Goal: Contribute content: Contribute content

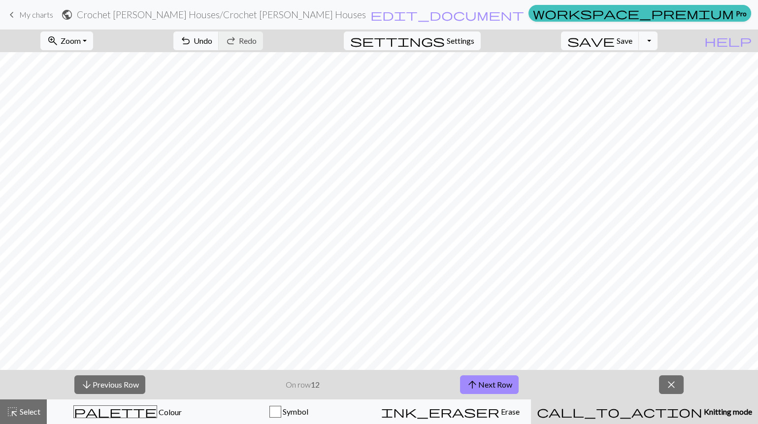
click at [111, 382] on button "arrow_downward Previous Row" at bounding box center [109, 385] width 71 height 19
click at [111, 382] on button "arrow_downward Previous Row" at bounding box center [110, 385] width 71 height 19
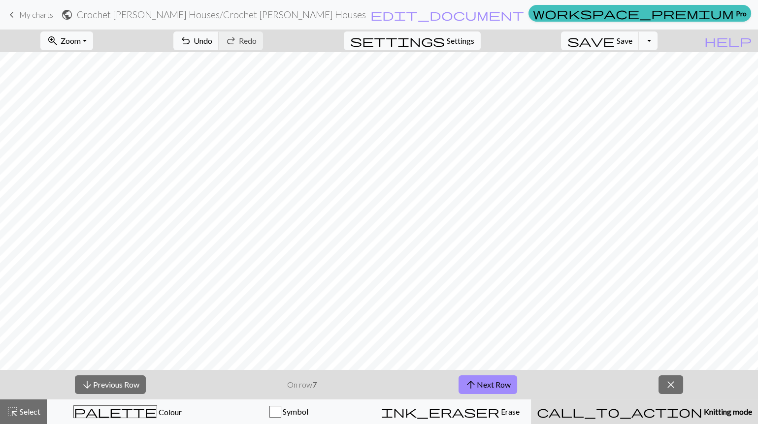
click at [111, 382] on button "arrow_downward Previous Row" at bounding box center [110, 385] width 71 height 19
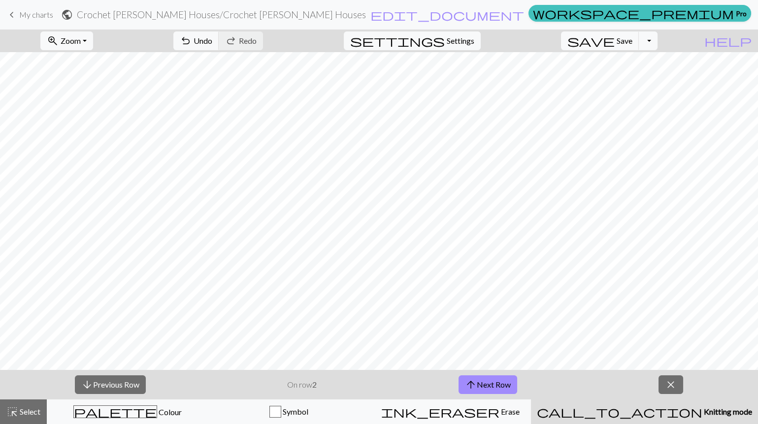
click at [111, 382] on button "arrow_downward Previous Row" at bounding box center [110, 385] width 71 height 19
click at [663, 385] on button "close" at bounding box center [670, 385] width 25 height 19
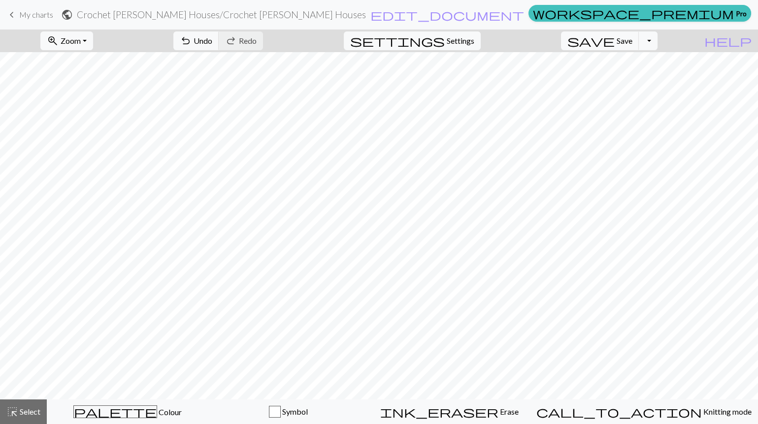
click at [45, 19] on span "My charts" at bounding box center [36, 14] width 34 height 9
click at [631, 45] on button "save Save Save" at bounding box center [600, 41] width 78 height 19
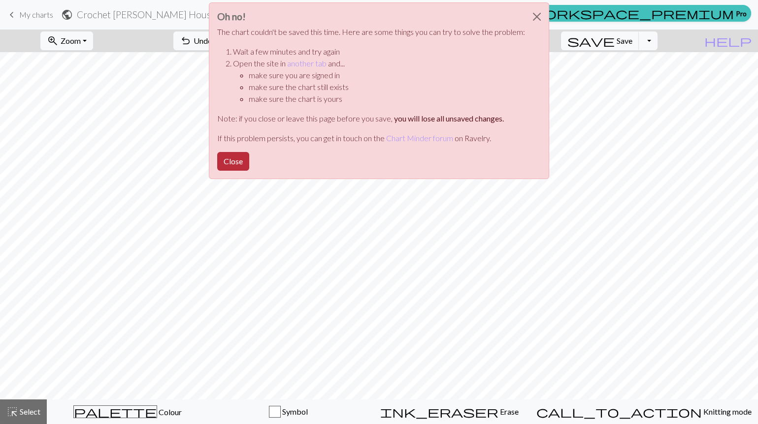
click at [240, 153] on button "Close" at bounding box center [233, 161] width 32 height 19
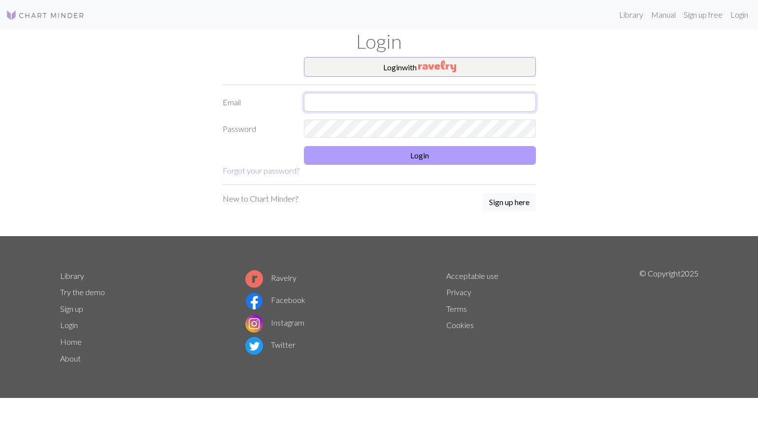
type input "[EMAIL_ADDRESS][DOMAIN_NAME]"
click at [414, 154] on button "Login" at bounding box center [420, 155] width 232 height 19
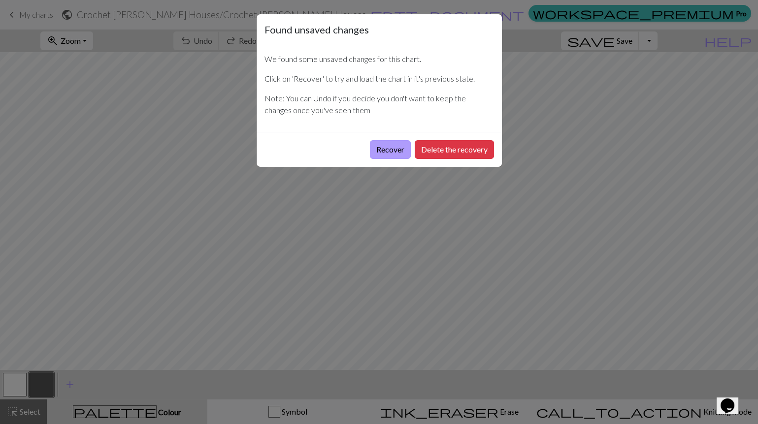
click at [384, 145] on button "Recover" at bounding box center [390, 149] width 41 height 19
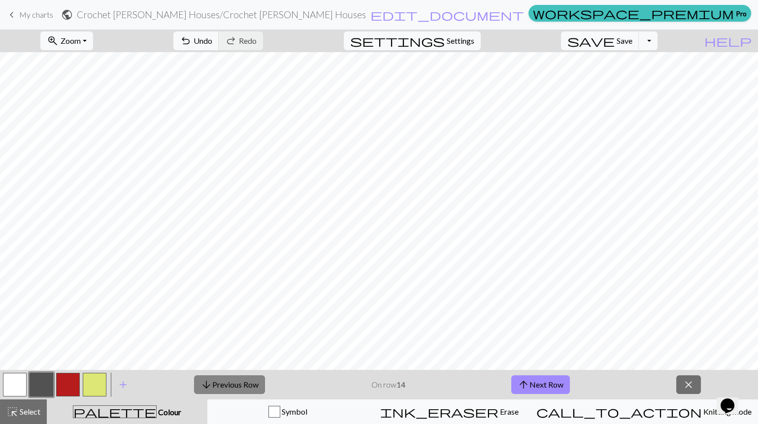
click at [222, 384] on button "arrow_downward Previous Row" at bounding box center [229, 385] width 71 height 19
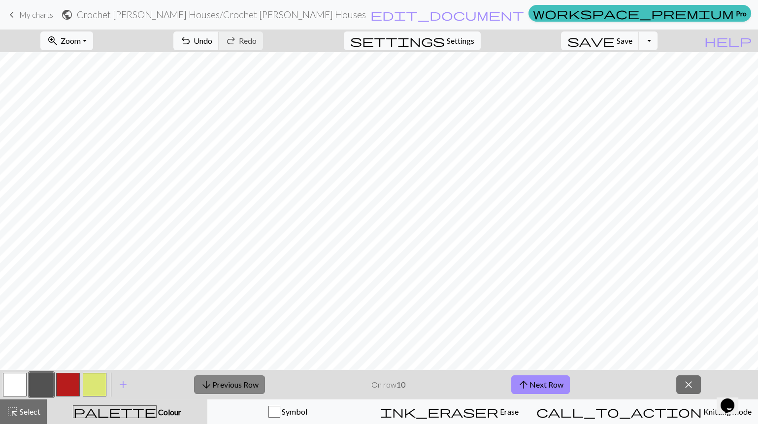
click at [222, 384] on button "arrow_downward Previous Row" at bounding box center [229, 385] width 71 height 19
click at [222, 384] on button "arrow_downward Previous Row" at bounding box center [230, 385] width 71 height 19
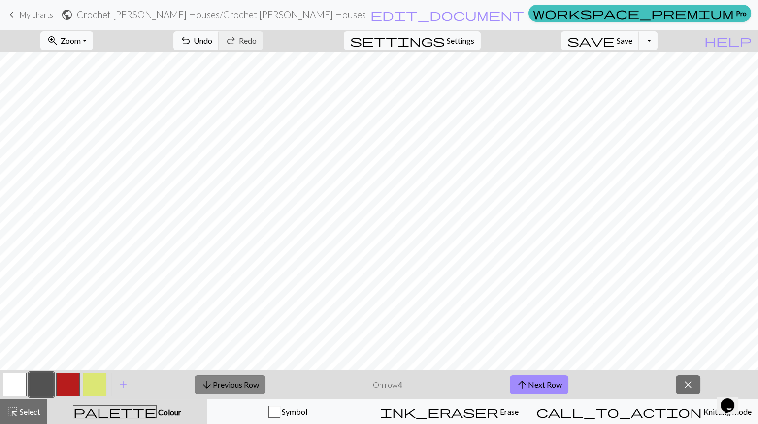
click at [222, 384] on button "arrow_downward Previous Row" at bounding box center [230, 385] width 71 height 19
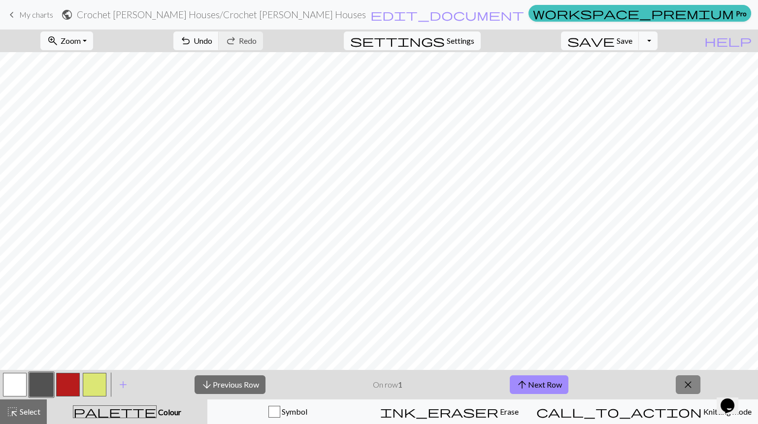
click at [683, 381] on span "close" at bounding box center [688, 385] width 12 height 14
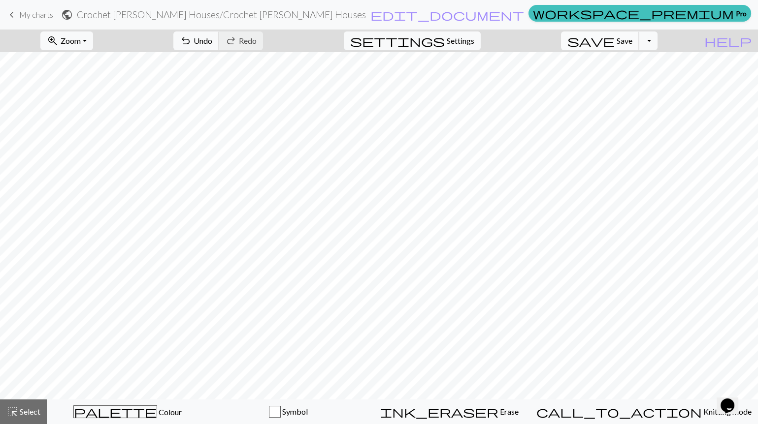
click at [632, 43] on span "Save" at bounding box center [625, 40] width 16 height 9
click at [20, 15] on span "My charts" at bounding box center [36, 14] width 34 height 9
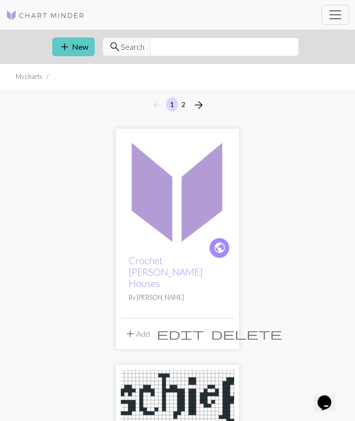
click at [78, 44] on button "add New" at bounding box center [73, 46] width 42 height 19
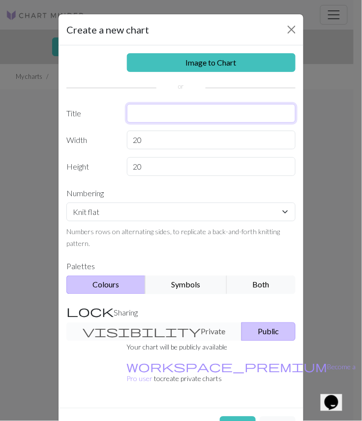
click at [160, 114] on input "text" at bounding box center [211, 113] width 169 height 19
type input "Crochet [PERSON_NAME] Moony"
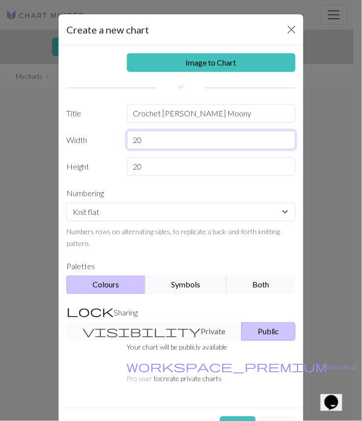
click at [169, 138] on input "20" at bounding box center [211, 139] width 169 height 19
type input "2"
type input "36"
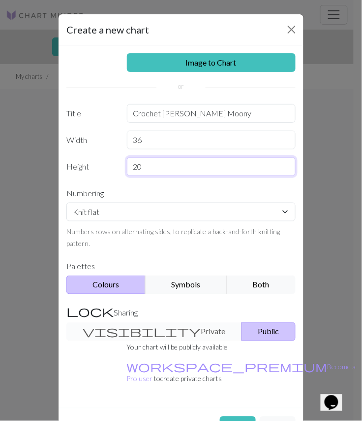
click at [160, 159] on input "20" at bounding box center [211, 166] width 169 height 19
type input "2"
type input "75"
click at [105, 151] on div "Image to Chart Title Crochet [PERSON_NAME] Moony Width 36 Height 75 Numbering K…" at bounding box center [181, 226] width 245 height 362
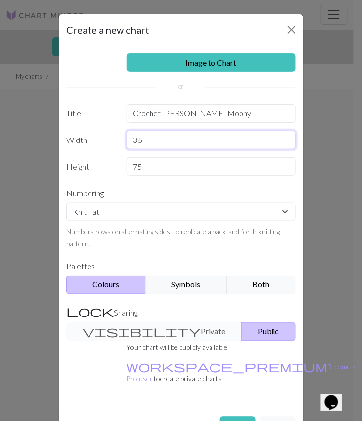
click at [180, 143] on input "36" at bounding box center [211, 139] width 169 height 19
type input "75"
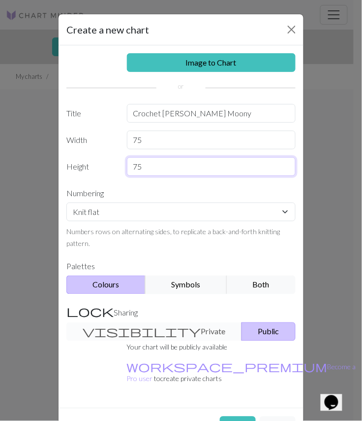
click at [173, 163] on input "75" at bounding box center [211, 166] width 169 height 19
type input "7"
type input "36"
click at [154, 187] on label "Numbering" at bounding box center [181, 193] width 241 height 19
click at [235, 416] on button "Create" at bounding box center [238, 425] width 36 height 19
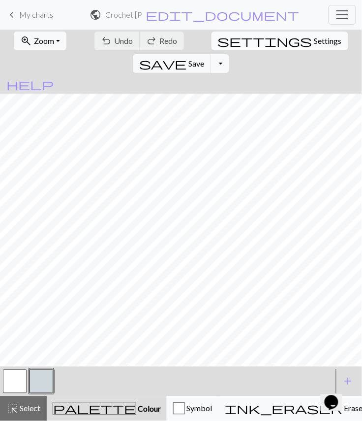
click at [315, 36] on span "Settings" at bounding box center [329, 41] width 28 height 12
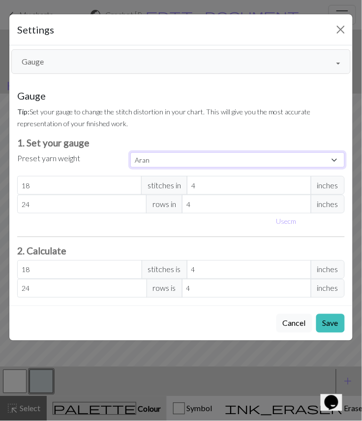
click at [166, 162] on select "Custom Square Lace Light Fingering Fingering Sport Double knit Worsted Aran Bul…" at bounding box center [237, 159] width 215 height 15
select select "square"
click at [130, 152] on select "Custom Square Lace Light Fingering Fingering Sport Double knit Worsted Aran Bul…" at bounding box center [237, 159] width 215 height 15
type input "32"
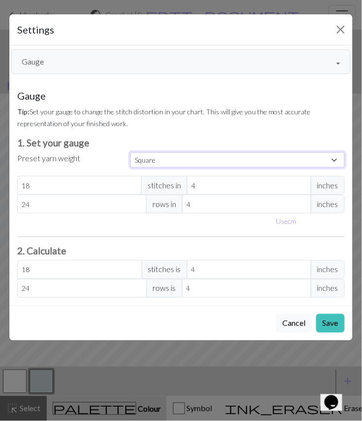
type input "32"
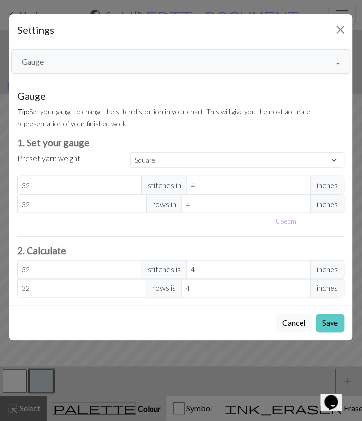
click at [324, 319] on button "Save" at bounding box center [331, 323] width 29 height 19
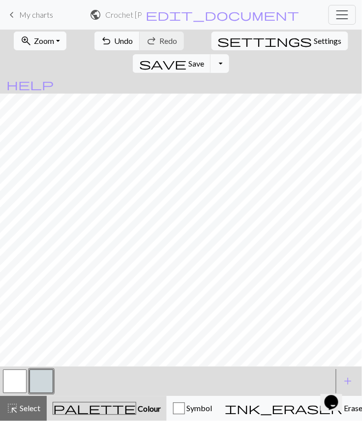
click at [22, 39] on span "zoom_in" at bounding box center [26, 41] width 12 height 14
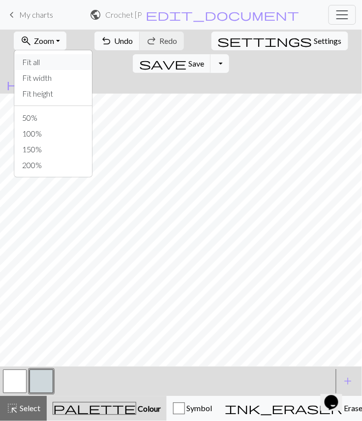
click at [21, 56] on button "Fit all" at bounding box center [53, 62] width 78 height 16
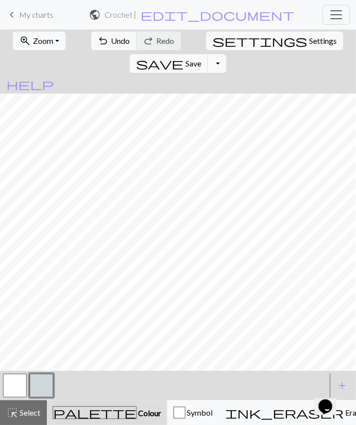
click at [35, 384] on button "button" at bounding box center [42, 386] width 24 height 24
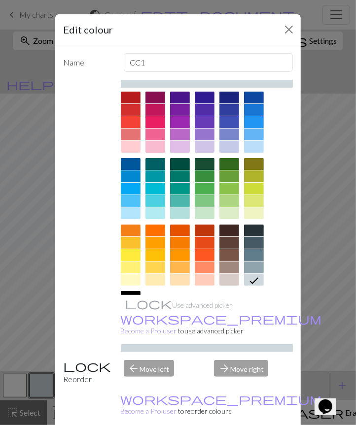
click at [140, 303] on div at bounding box center [131, 309] width 20 height 12
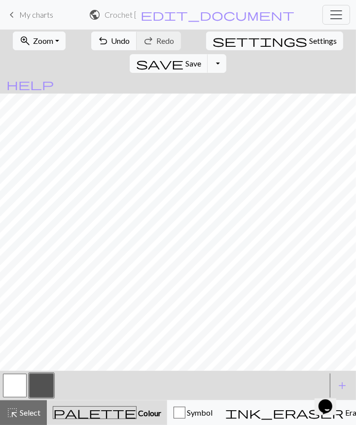
click at [53, 40] on button "zoom_in Zoom Zoom" at bounding box center [39, 41] width 53 height 19
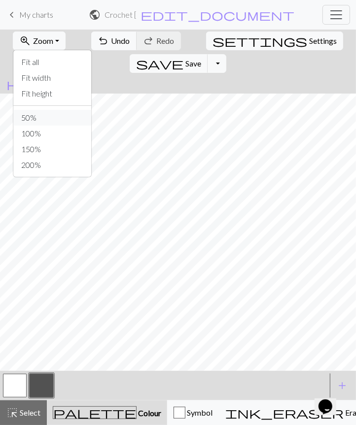
click at [40, 120] on button "50%" at bounding box center [52, 118] width 78 height 16
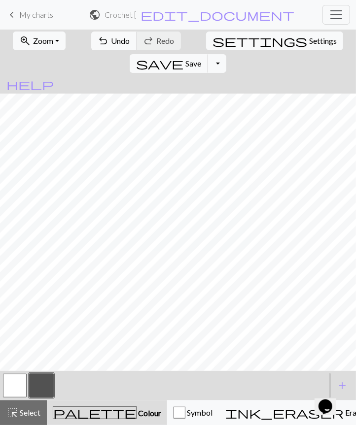
click at [43, 39] on span "Zoom" at bounding box center [43, 40] width 20 height 9
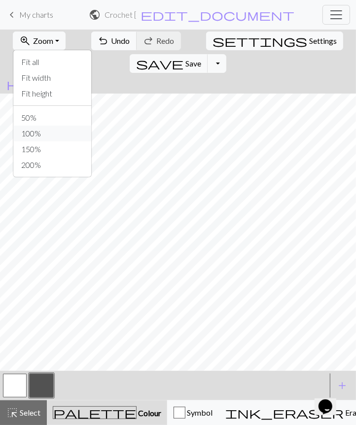
click at [30, 133] on button "100%" at bounding box center [52, 134] width 78 height 16
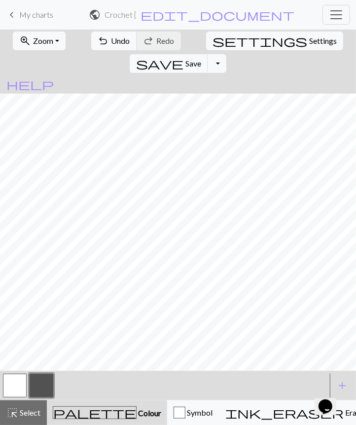
click at [20, 380] on button "button" at bounding box center [15, 386] width 24 height 24
click at [43, 374] on button "button" at bounding box center [42, 386] width 24 height 24
click at [111, 40] on span "Undo" at bounding box center [120, 40] width 19 height 9
click at [111, 42] on span "Undo" at bounding box center [120, 40] width 19 height 9
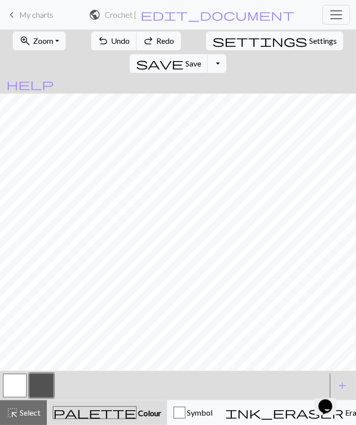
click at [18, 388] on button "button" at bounding box center [15, 386] width 24 height 24
click at [44, 382] on button "button" at bounding box center [42, 386] width 24 height 24
click at [320, 389] on div "Opens Chat This icon Opens the chat window." at bounding box center [330, 389] width 24 height 0
click at [321, 389] on div "Opens Chat This icon Opens the chat window." at bounding box center [330, 389] width 24 height 0
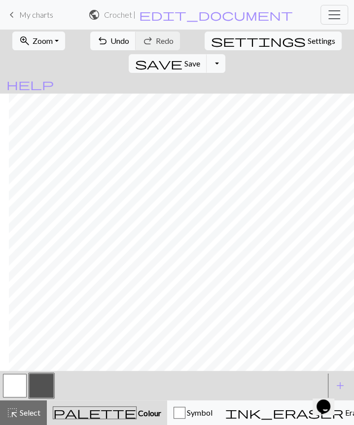
scroll to position [43, 80]
click at [14, 387] on button "button" at bounding box center [15, 386] width 24 height 24
click at [35, 394] on button "button" at bounding box center [42, 386] width 24 height 24
click at [230, 415] on span "ink_eraser" at bounding box center [284, 413] width 118 height 14
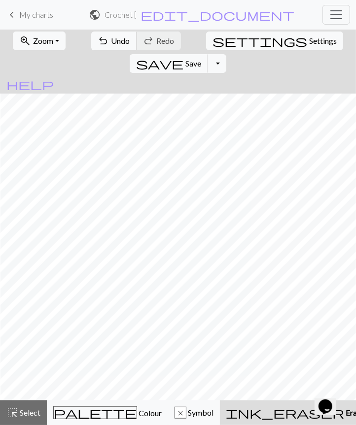
click at [111, 41] on span "Undo" at bounding box center [120, 40] width 19 height 9
click at [65, 418] on div "palette Colour Colour" at bounding box center [107, 412] width 108 height 13
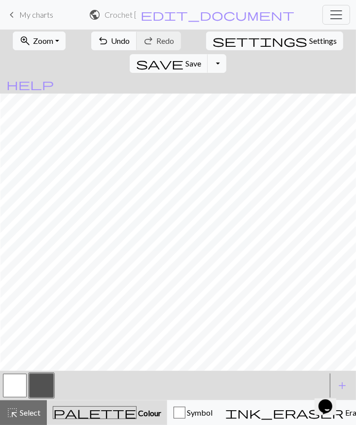
click at [19, 384] on button "button" at bounding box center [15, 386] width 24 height 24
click at [19, 381] on button "button" at bounding box center [15, 386] width 24 height 24
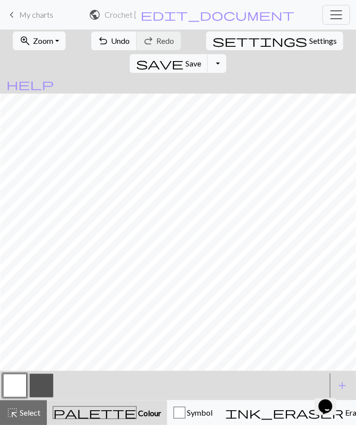
click at [40, 387] on button "button" at bounding box center [42, 386] width 24 height 24
click at [21, 384] on button "button" at bounding box center [15, 386] width 24 height 24
click at [43, 388] on button "button" at bounding box center [42, 386] width 24 height 24
click at [9, 385] on button "button" at bounding box center [15, 386] width 24 height 24
click at [42, 383] on button "button" at bounding box center [42, 386] width 24 height 24
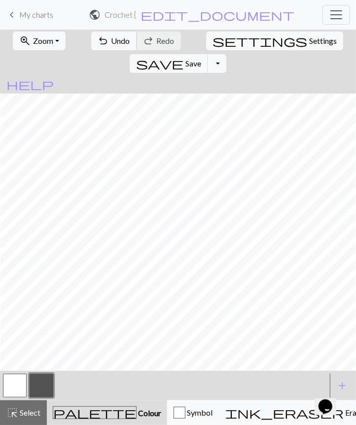
click at [98, 39] on span "undo" at bounding box center [104, 41] width 12 height 14
click at [111, 44] on span "Undo" at bounding box center [120, 40] width 19 height 9
click at [16, 387] on button "button" at bounding box center [15, 386] width 24 height 24
click at [43, 384] on button "button" at bounding box center [42, 386] width 24 height 24
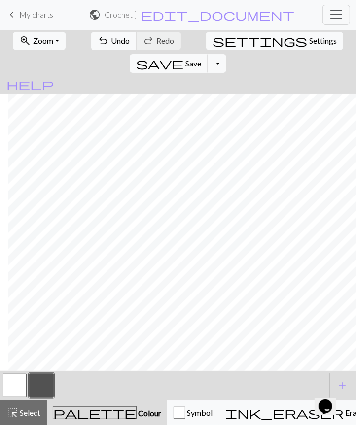
click at [21, 378] on button "button" at bounding box center [15, 386] width 24 height 24
click at [39, 383] on button "button" at bounding box center [42, 386] width 24 height 24
click at [111, 41] on span "Undo" at bounding box center [120, 40] width 19 height 9
click at [35, 38] on span "Zoom" at bounding box center [43, 40] width 20 height 9
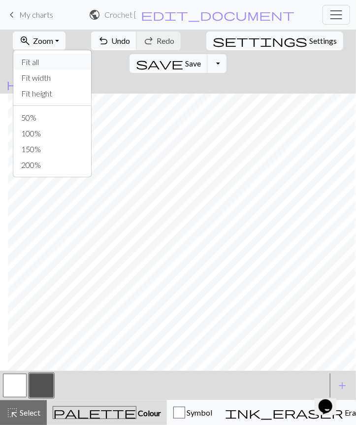
click at [44, 60] on button "Fit all" at bounding box center [52, 62] width 78 height 16
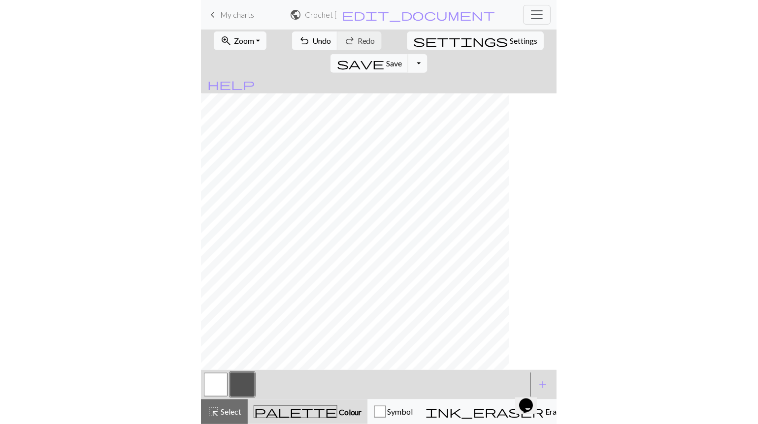
scroll to position [0, 0]
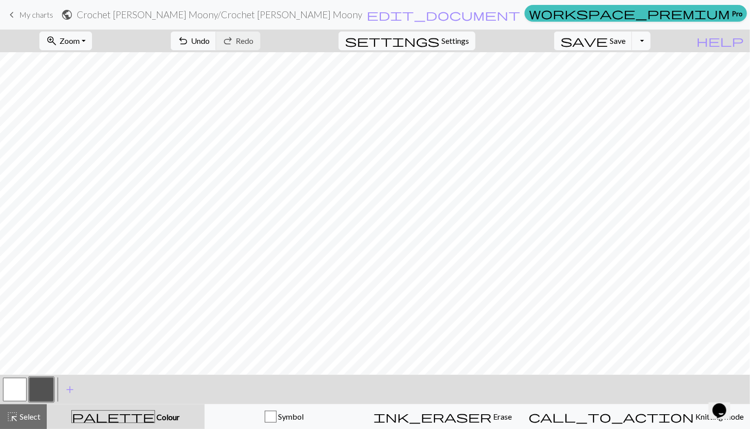
click at [80, 36] on span "Zoom" at bounding box center [70, 40] width 20 height 9
click at [84, 61] on button "Fit all" at bounding box center [79, 62] width 78 height 16
click at [74, 388] on span "add" at bounding box center [70, 390] width 12 height 14
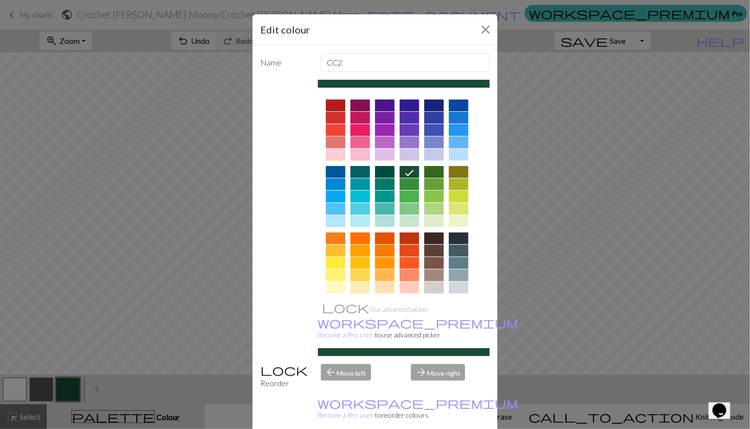
click at [336, 104] on div at bounding box center [336, 105] width 20 height 12
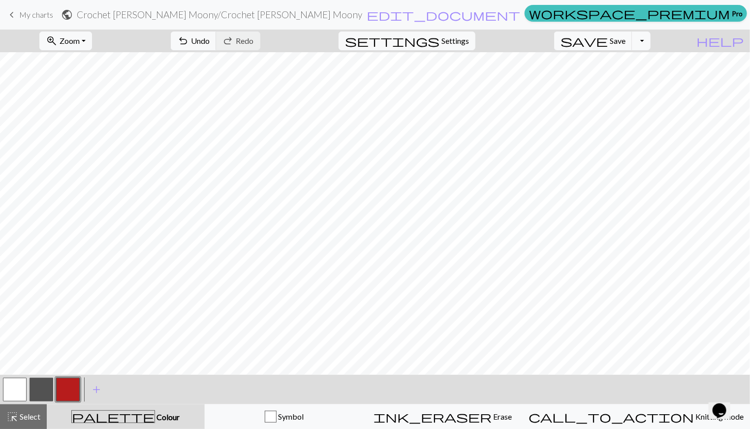
click at [92, 391] on span "add" at bounding box center [97, 390] width 12 height 14
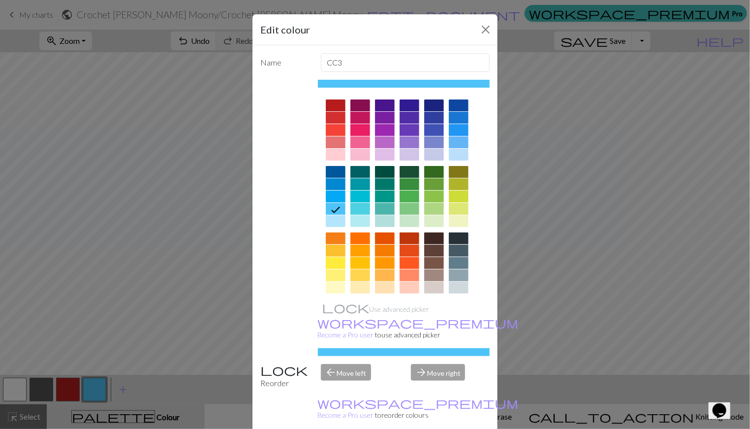
click at [456, 207] on div at bounding box center [459, 209] width 20 height 12
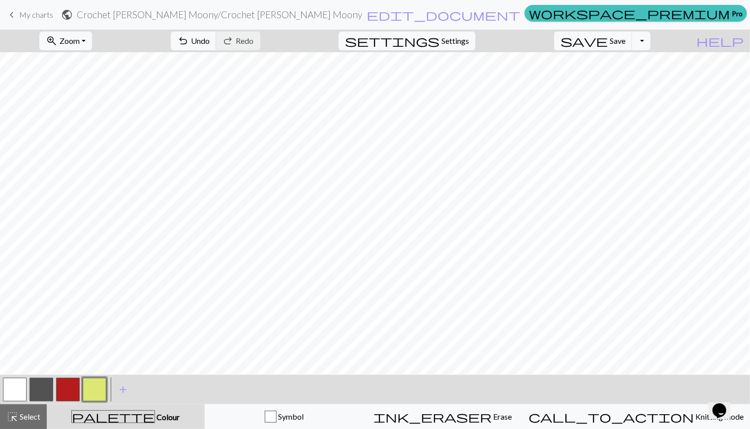
click at [72, 393] on button "button" at bounding box center [68, 390] width 24 height 24
click at [625, 42] on button "save Save Save" at bounding box center [593, 41] width 78 height 19
click at [694, 418] on span "Knitting mode" at bounding box center [719, 416] width 50 height 9
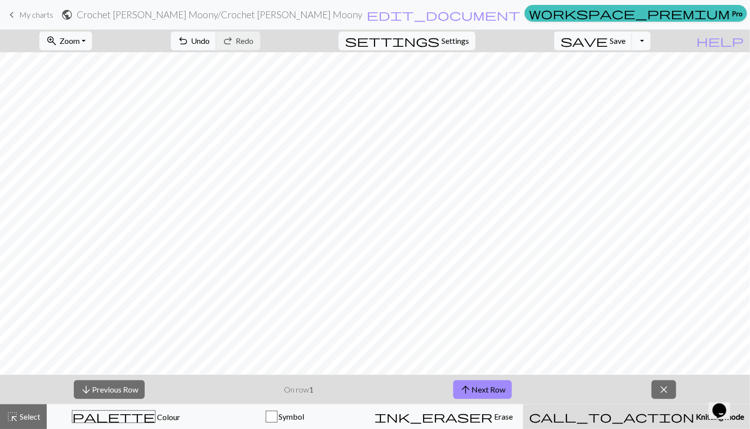
click at [665, 387] on span "close" at bounding box center [664, 390] width 12 height 14
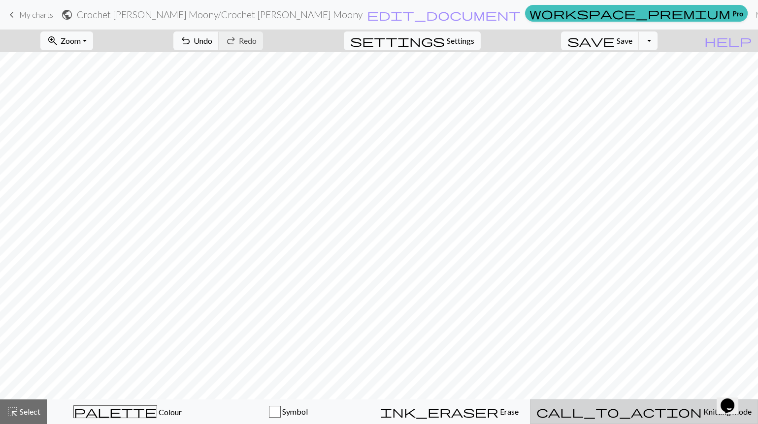
click at [656, 406] on div "call_to_action Knitting mode Knitting mode" at bounding box center [643, 412] width 215 height 12
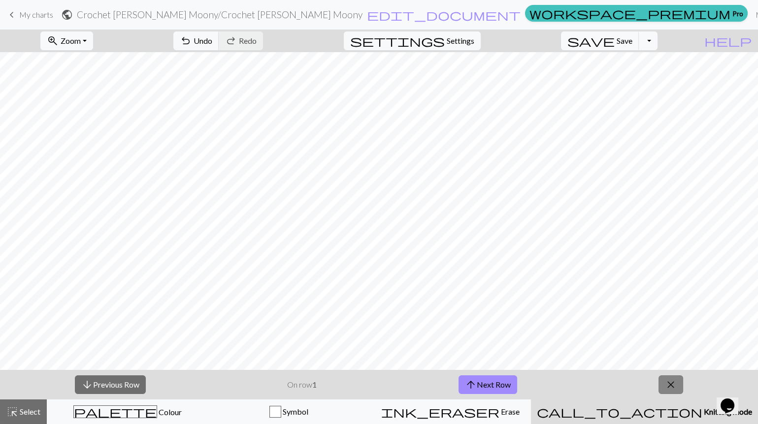
click at [669, 387] on span "close" at bounding box center [671, 385] width 12 height 14
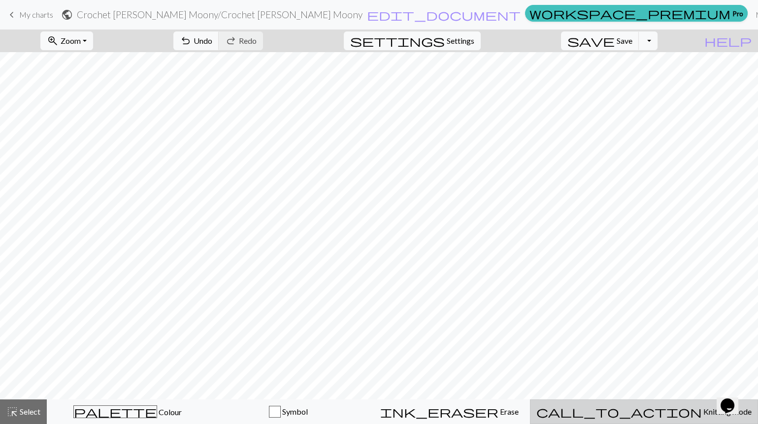
click at [702, 412] on span "Knitting mode" at bounding box center [727, 411] width 50 height 9
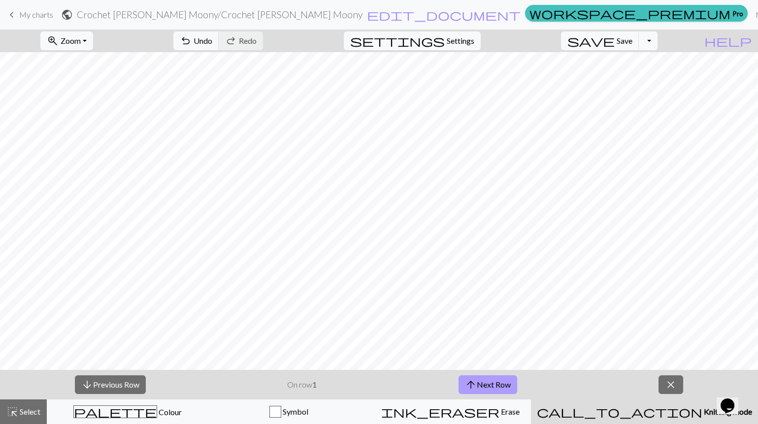
click at [491, 383] on button "arrow_upward Next Row" at bounding box center [487, 385] width 59 height 19
click at [477, 384] on button "arrow_upward Next Row" at bounding box center [487, 385] width 59 height 19
